Goal: Download file/media

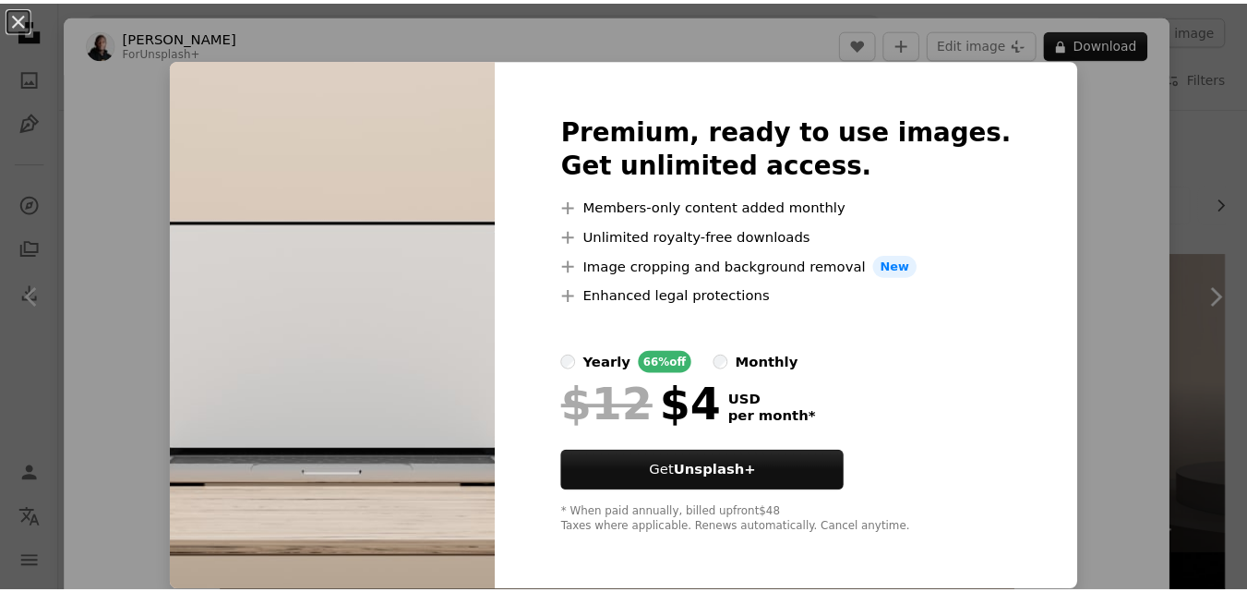
scroll to position [1383, 0]
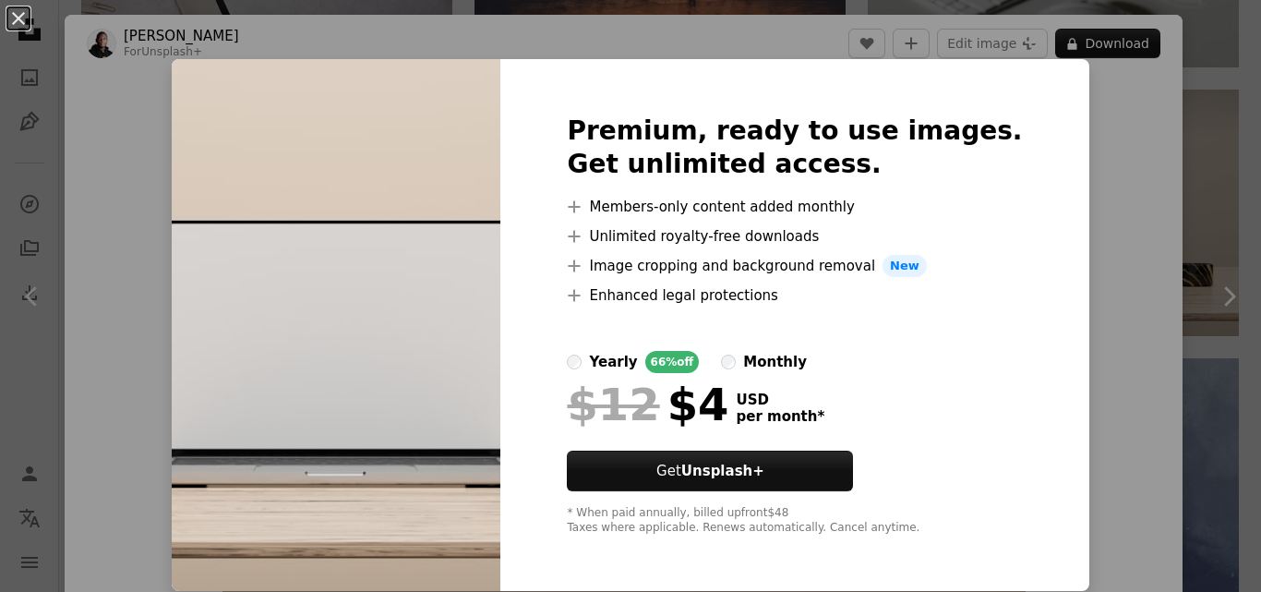
click at [1083, 126] on div "An X shape Premium, ready to use images. Get unlimited access. A plus sign Memb…" at bounding box center [630, 296] width 1261 height 592
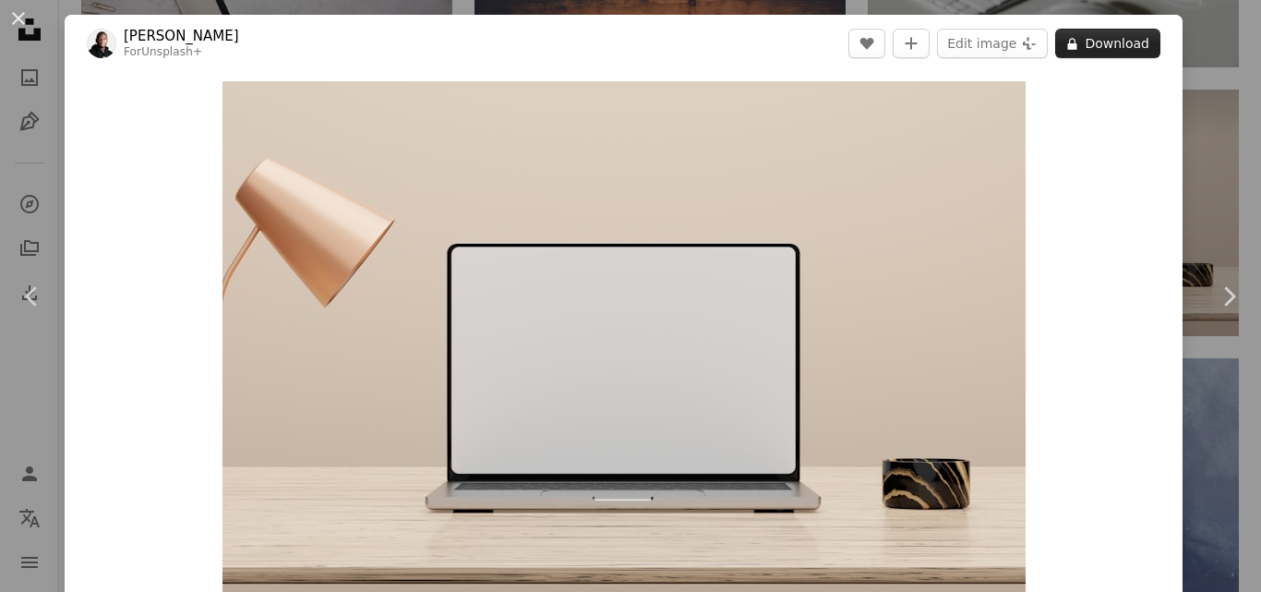
click at [1099, 43] on button "A lock Download" at bounding box center [1107, 44] width 105 height 30
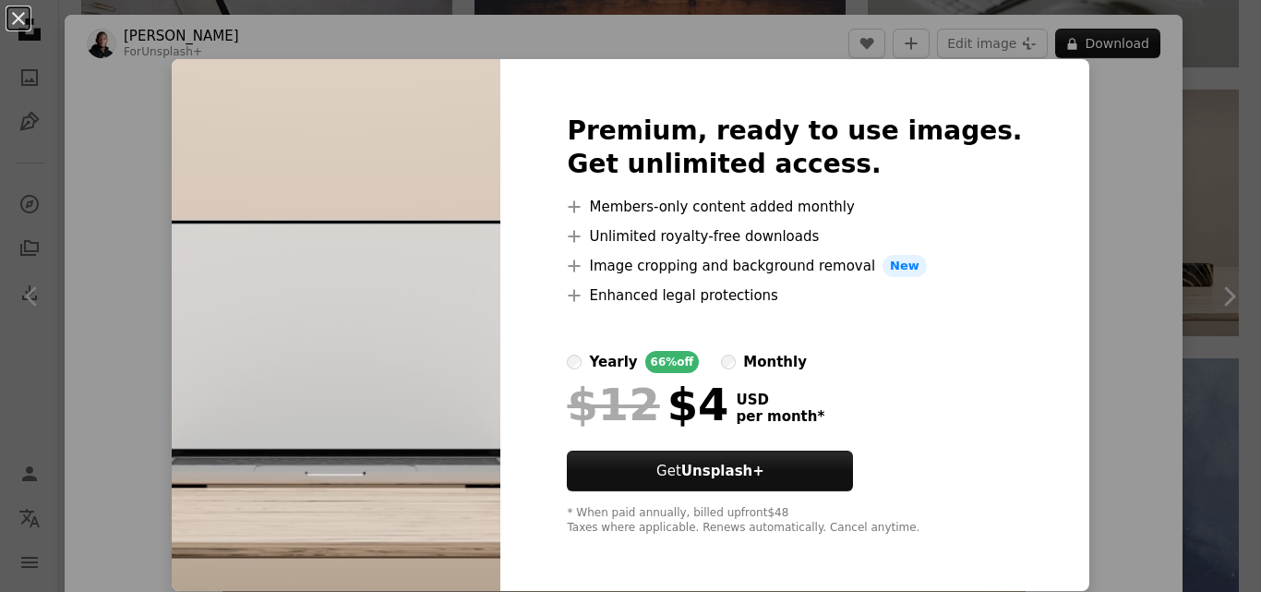
click at [1108, 147] on div "An X shape Premium, ready to use images. Get unlimited access. A plus sign Memb…" at bounding box center [630, 296] width 1261 height 592
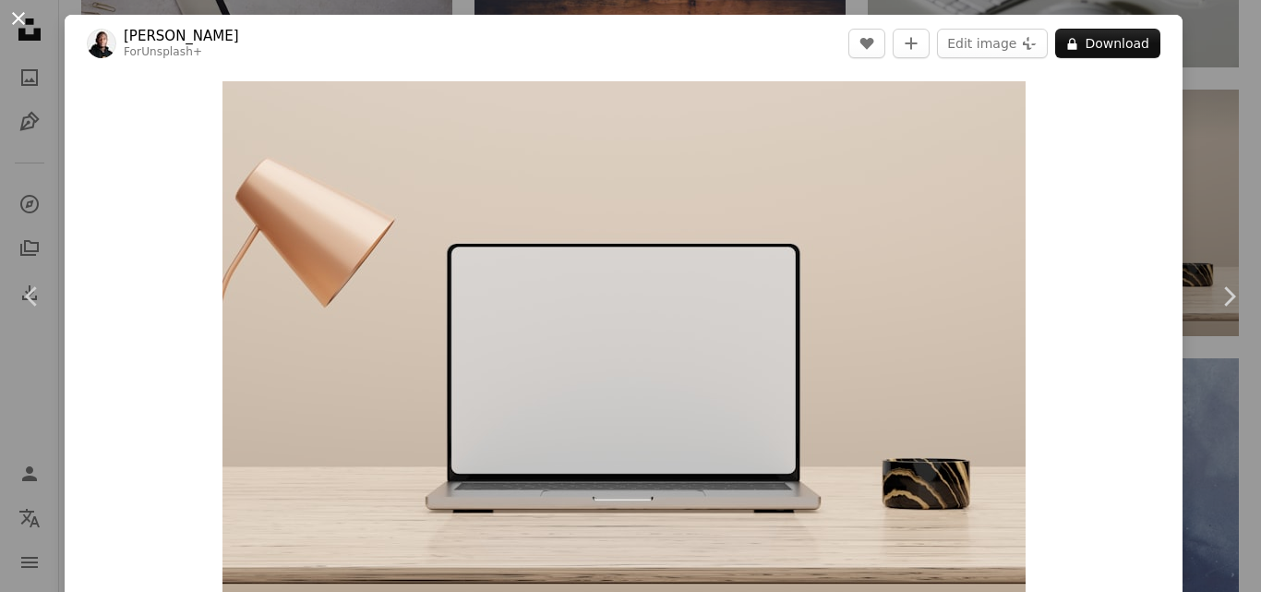
click at [18, 23] on button "An X shape" at bounding box center [18, 18] width 22 height 22
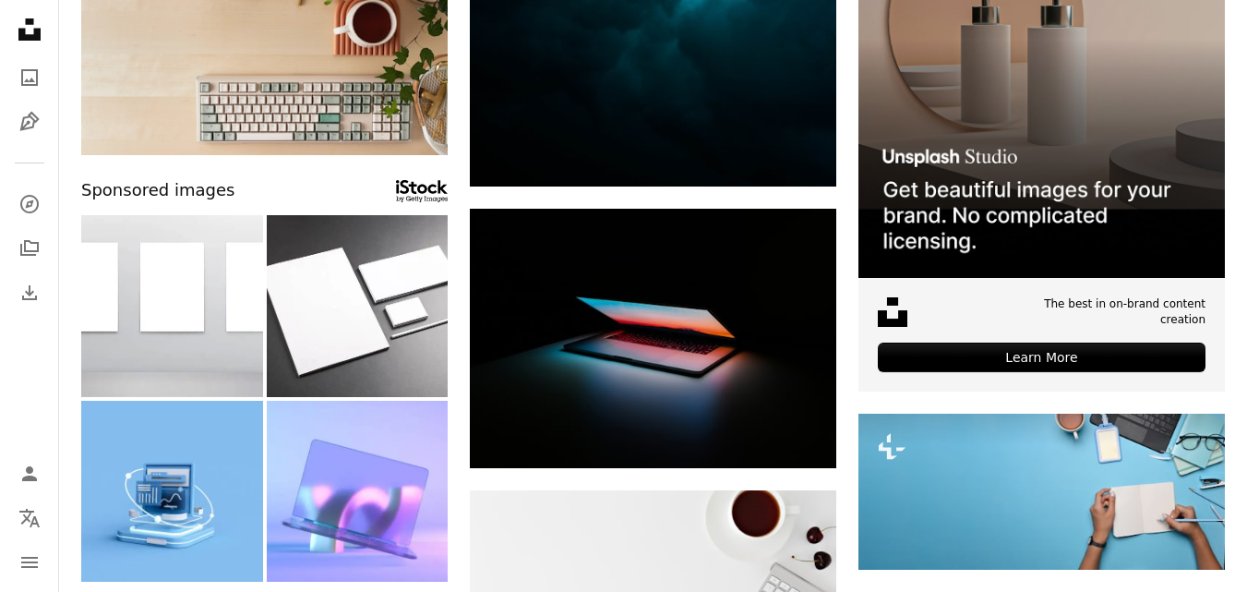
scroll to position [387, 0]
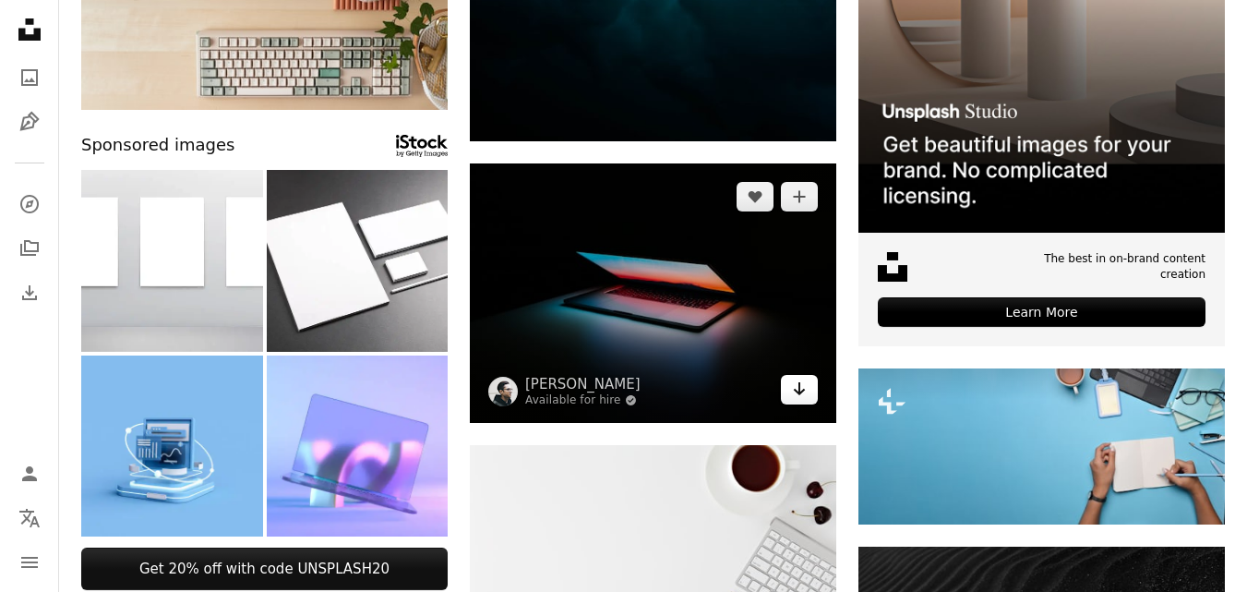
click at [802, 392] on icon "Arrow pointing down" at bounding box center [799, 388] width 15 height 22
